Goal: Task Accomplishment & Management: Use online tool/utility

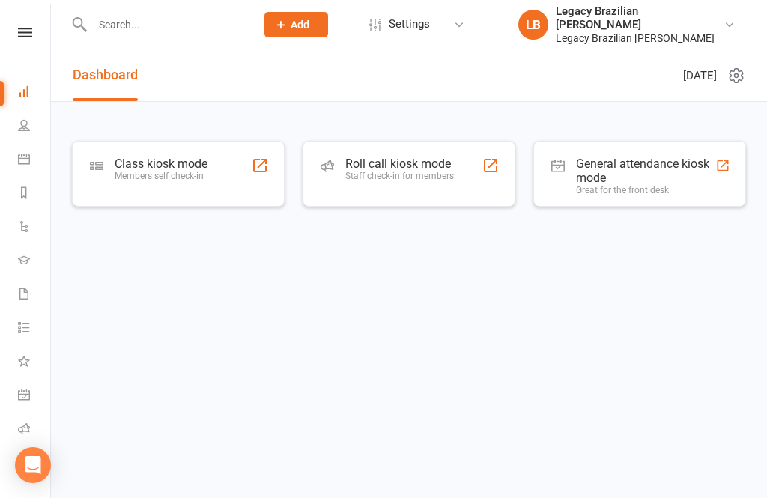
click at [184, 177] on div "Members self check-in" at bounding box center [161, 176] width 93 height 10
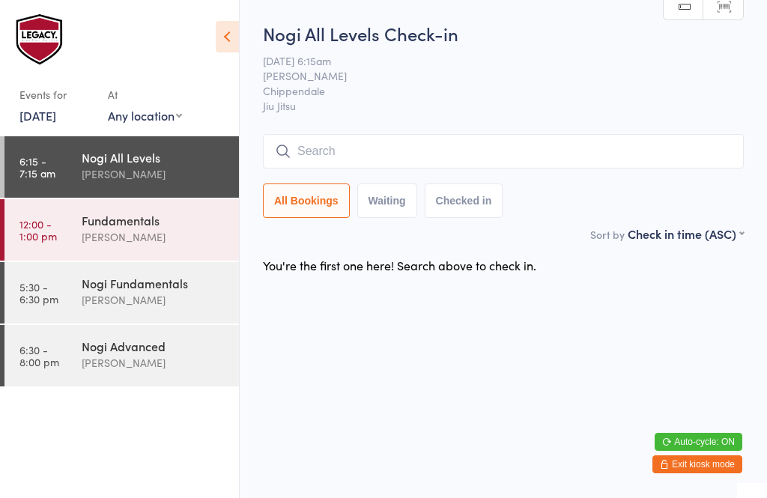
click at [383, 139] on input "search" at bounding box center [503, 151] width 481 height 34
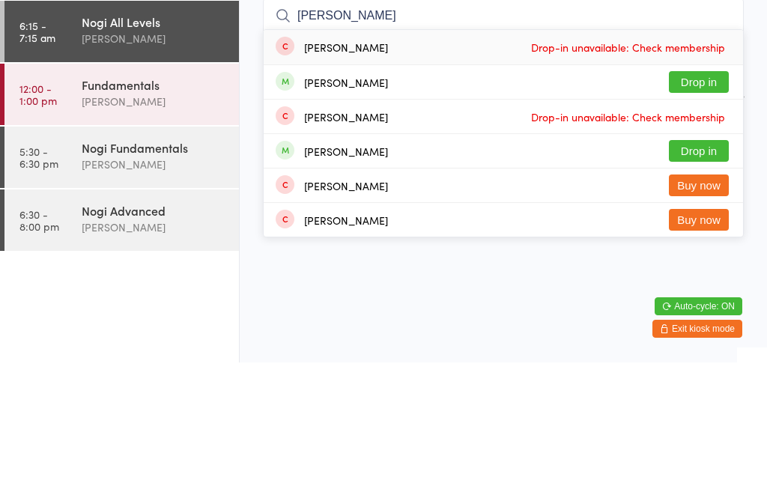
type input "[PERSON_NAME]"
click at [704, 207] on button "Drop in" at bounding box center [699, 218] width 60 height 22
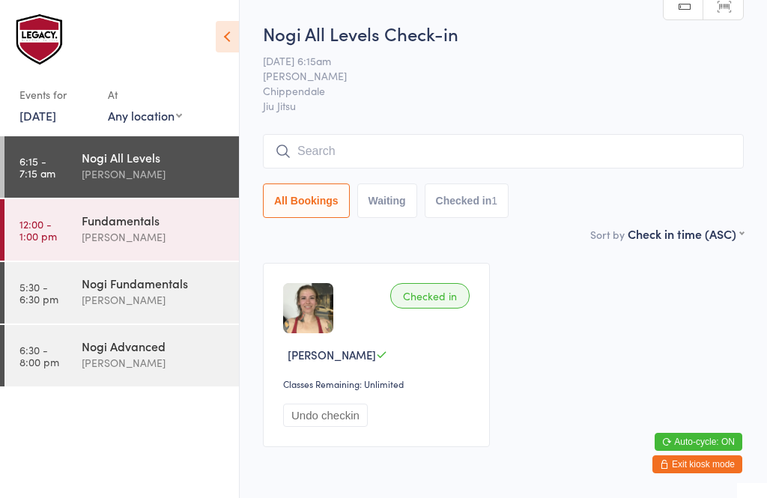
click at [368, 157] on input "search" at bounding box center [503, 151] width 481 height 34
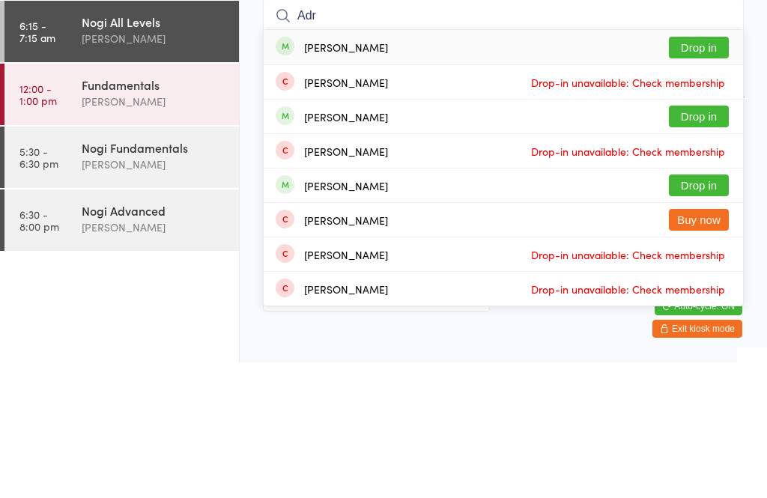
type input "Adr"
click at [709, 241] on button "Drop in" at bounding box center [699, 252] width 60 height 22
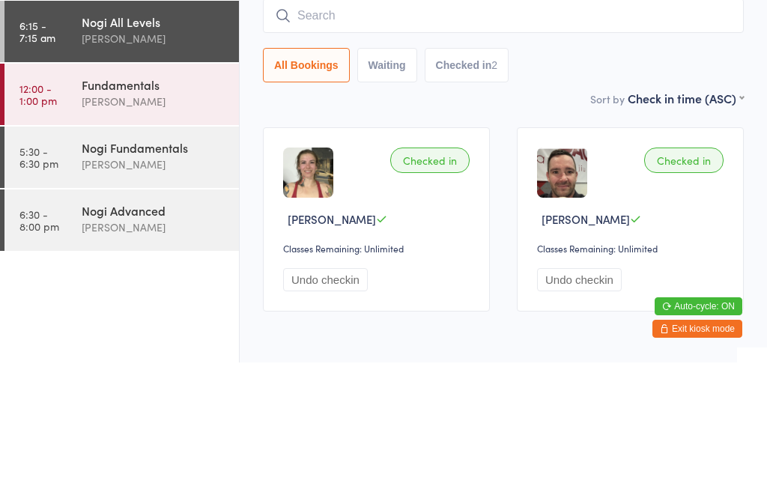
click at [496, 134] on input "search" at bounding box center [503, 151] width 481 height 34
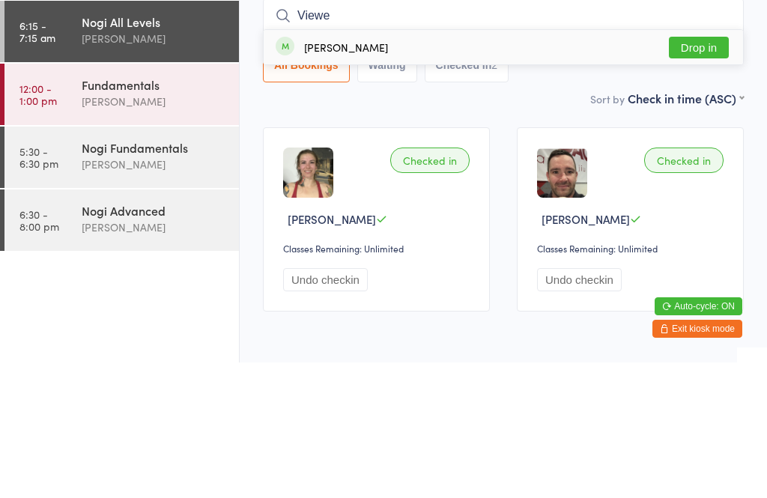
type input "Viewe"
click at [691, 172] on button "Drop in" at bounding box center [699, 183] width 60 height 22
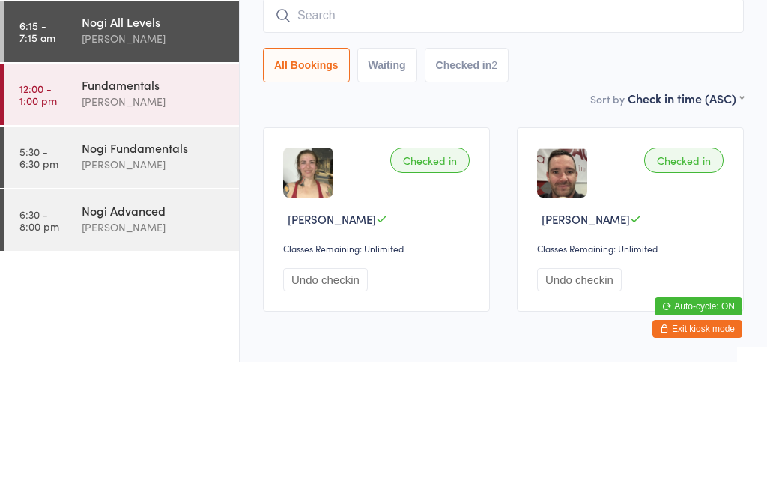
scroll to position [61, 0]
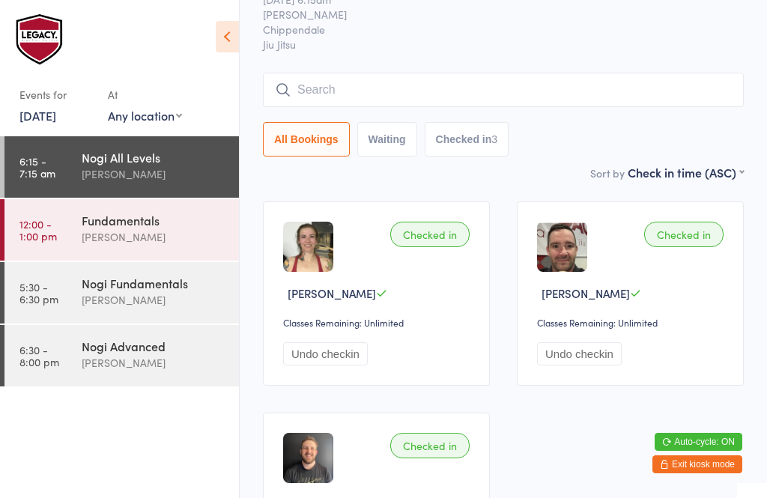
click at [381, 82] on input "search" at bounding box center [503, 90] width 481 height 34
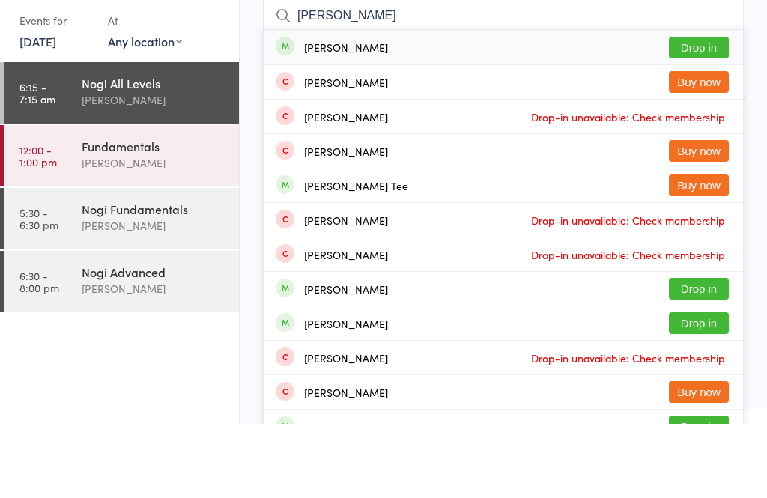
type input "[PERSON_NAME]"
click at [704, 111] on button "Drop in" at bounding box center [699, 122] width 60 height 22
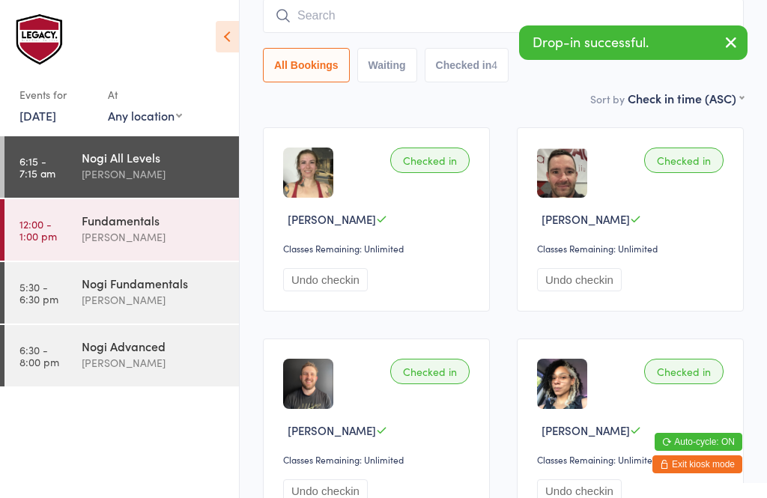
click at [419, 31] on input "search" at bounding box center [503, 16] width 481 height 34
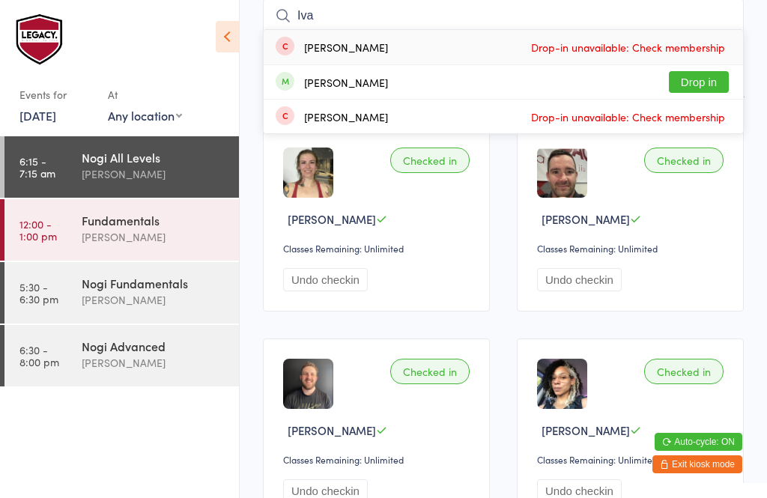
type input "Iva"
click at [712, 86] on button "Drop in" at bounding box center [699, 82] width 60 height 22
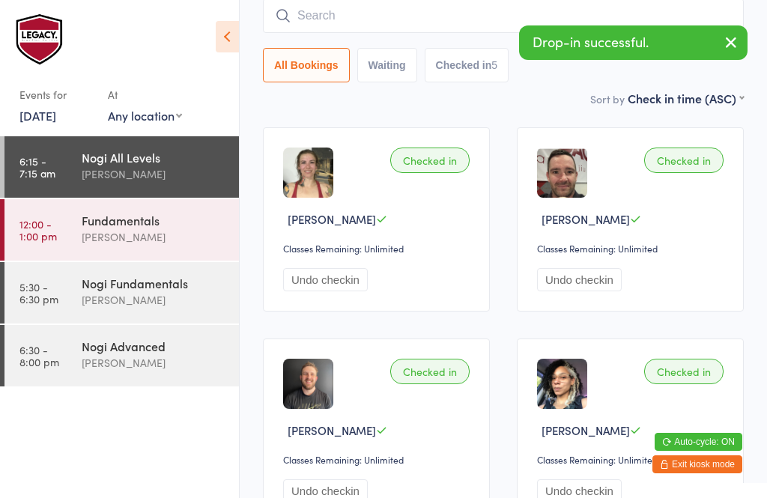
click at [444, 33] on input "search" at bounding box center [503, 16] width 481 height 34
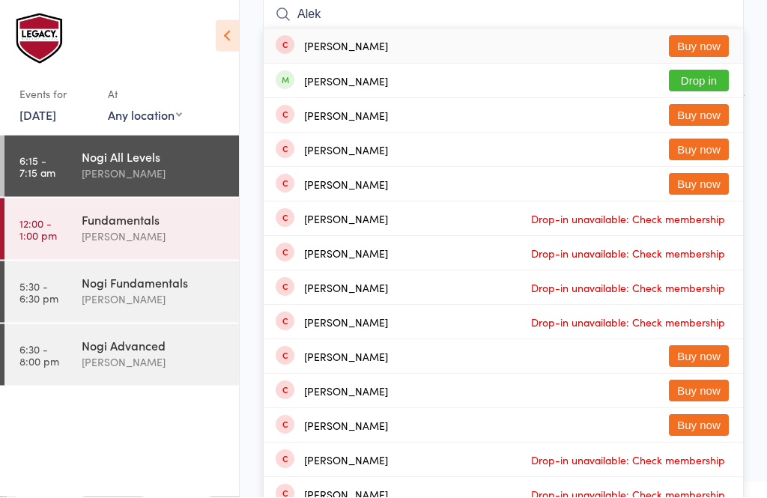
type input "Alek"
click at [704, 91] on button "Drop in" at bounding box center [699, 82] width 60 height 22
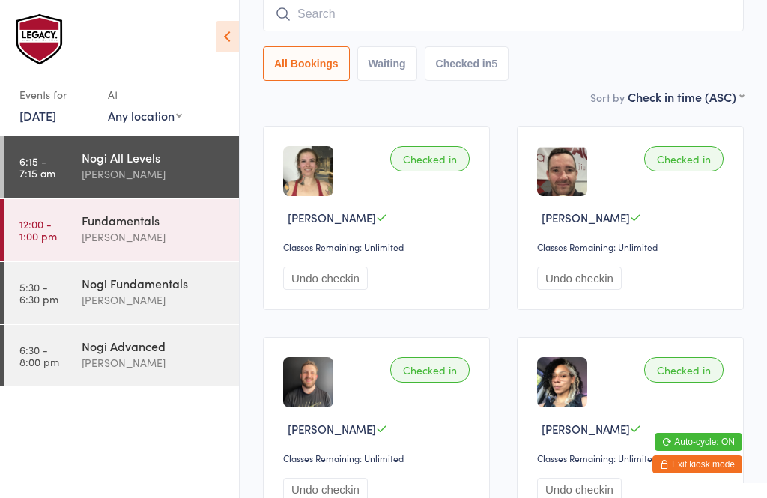
click at [719, 72] on div "All Bookings Waiting Checked in 5" at bounding box center [503, 63] width 481 height 34
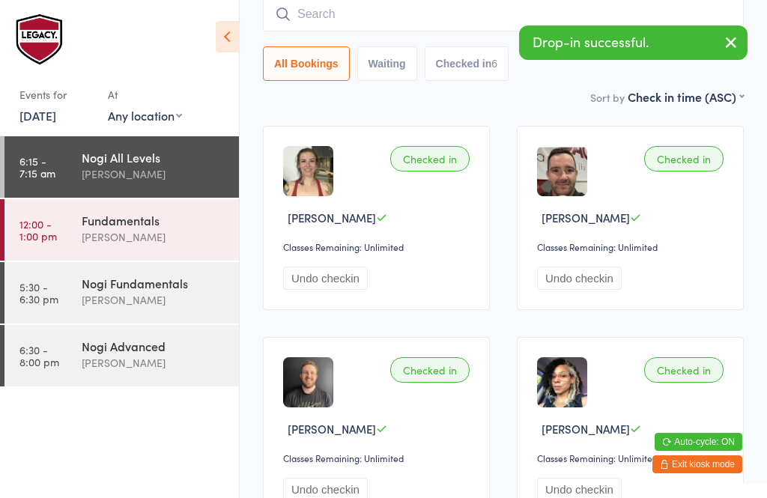
click at [733, 52] on button "button" at bounding box center [730, 43] width 33 height 34
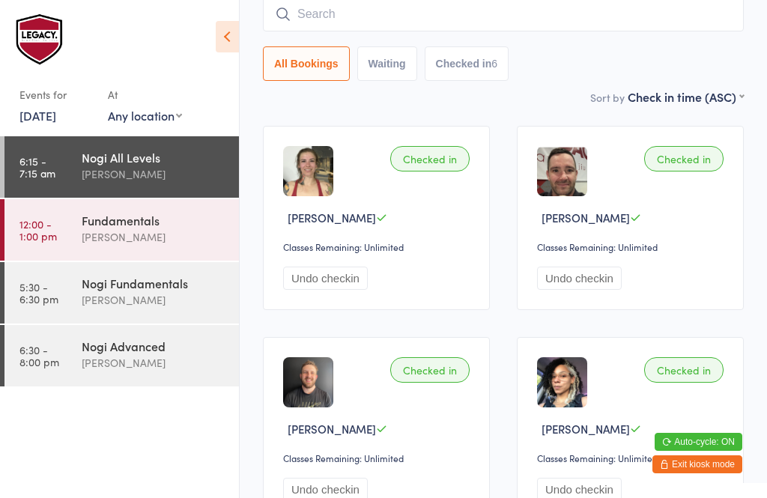
click at [325, 10] on input "search" at bounding box center [503, 14] width 481 height 34
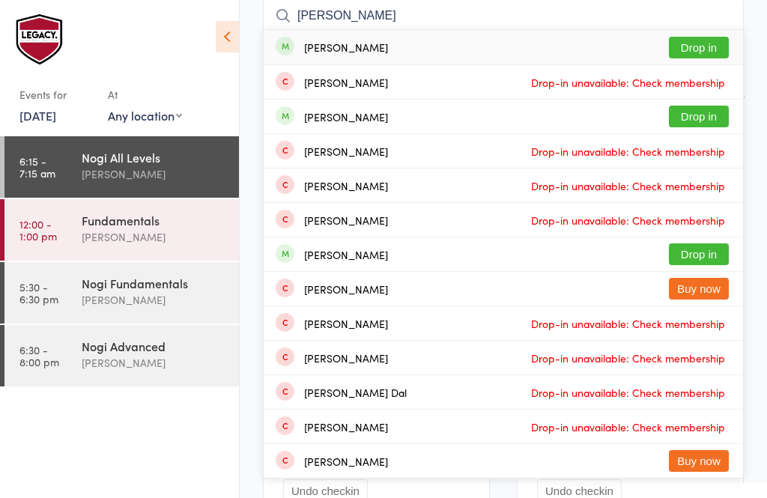
type input "[PERSON_NAME]"
click at [707, 54] on button "Drop in" at bounding box center [699, 48] width 60 height 22
